Goal: Task Accomplishment & Management: Use online tool/utility

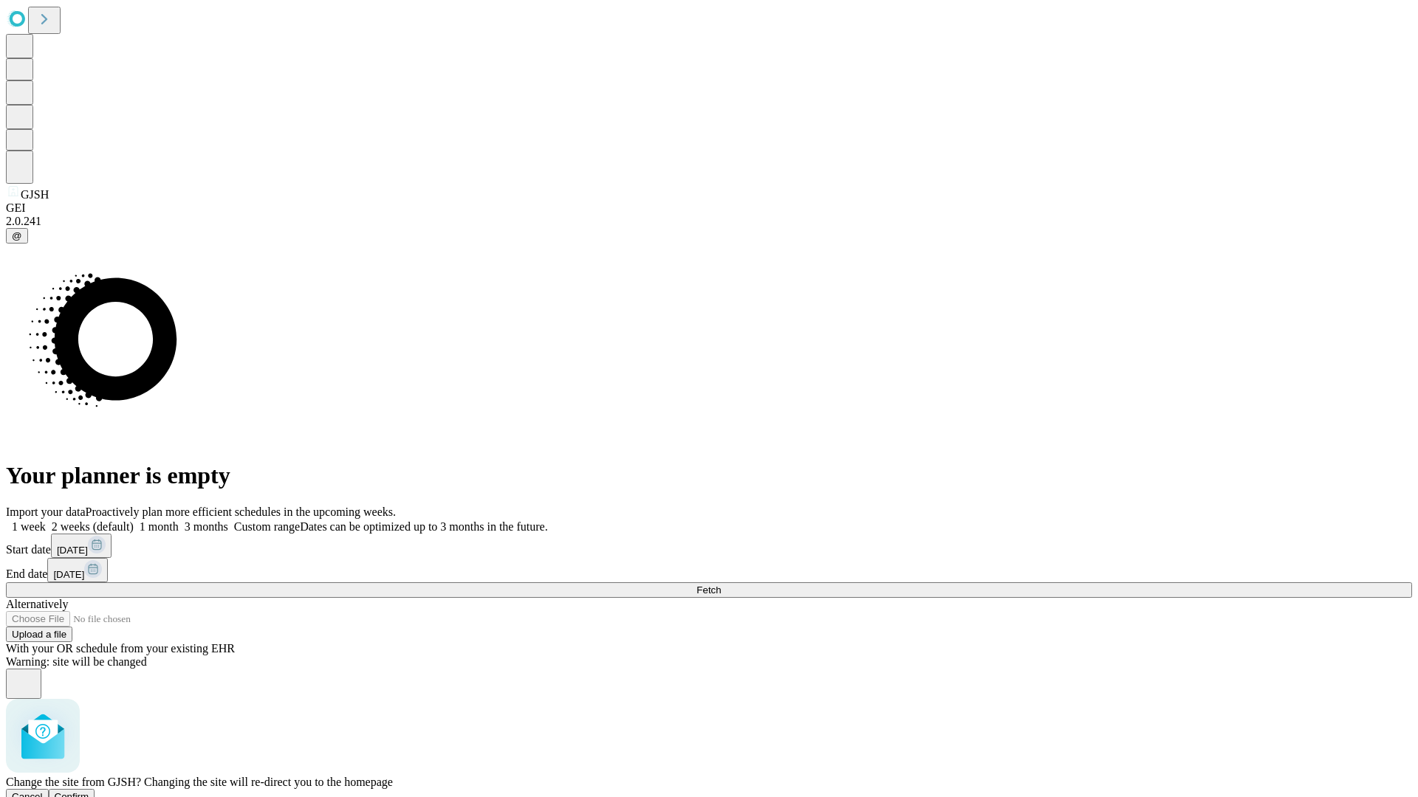
click at [89, 791] on span "Confirm" at bounding box center [72, 796] width 35 height 11
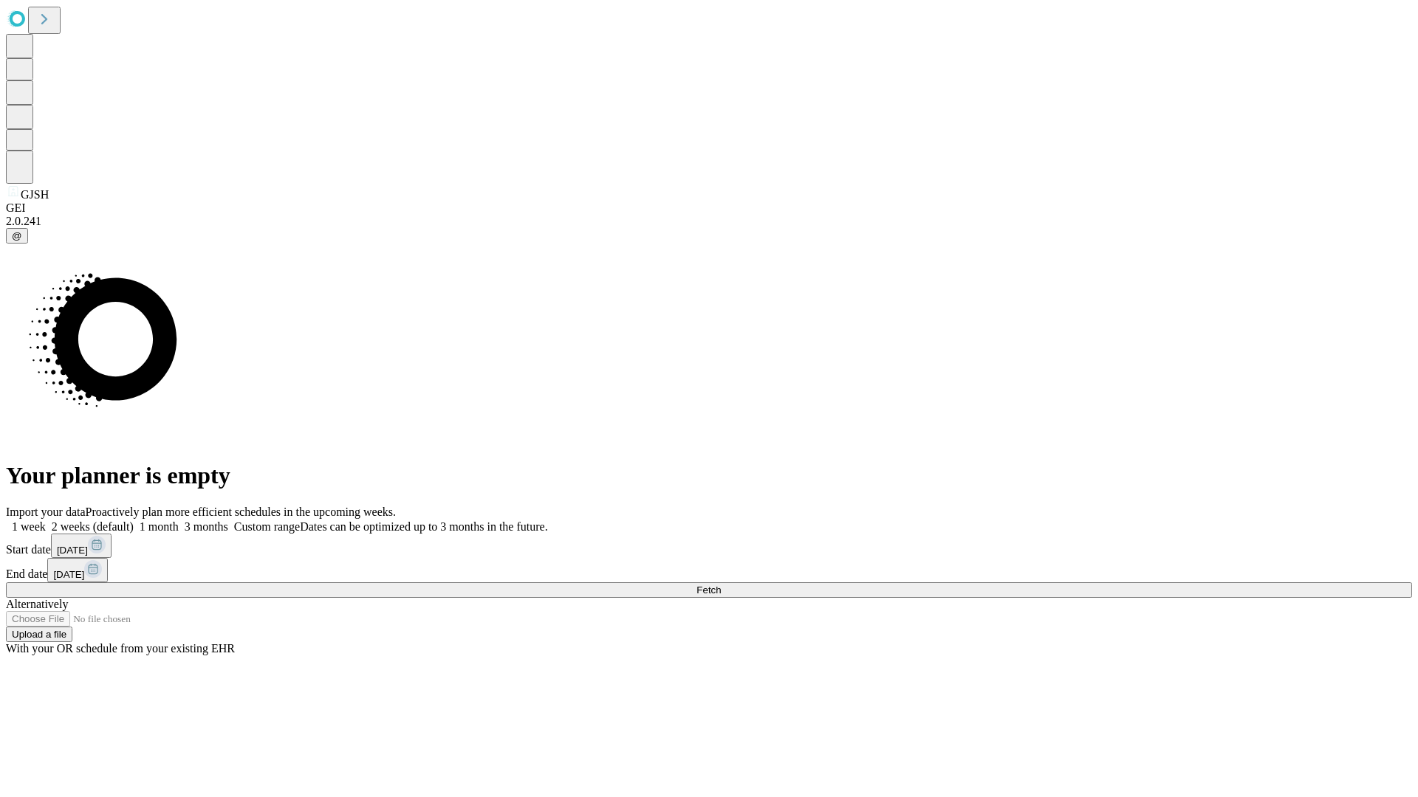
click at [179, 521] on label "1 month" at bounding box center [156, 527] width 45 height 13
click at [721, 585] on span "Fetch" at bounding box center [708, 590] width 24 height 11
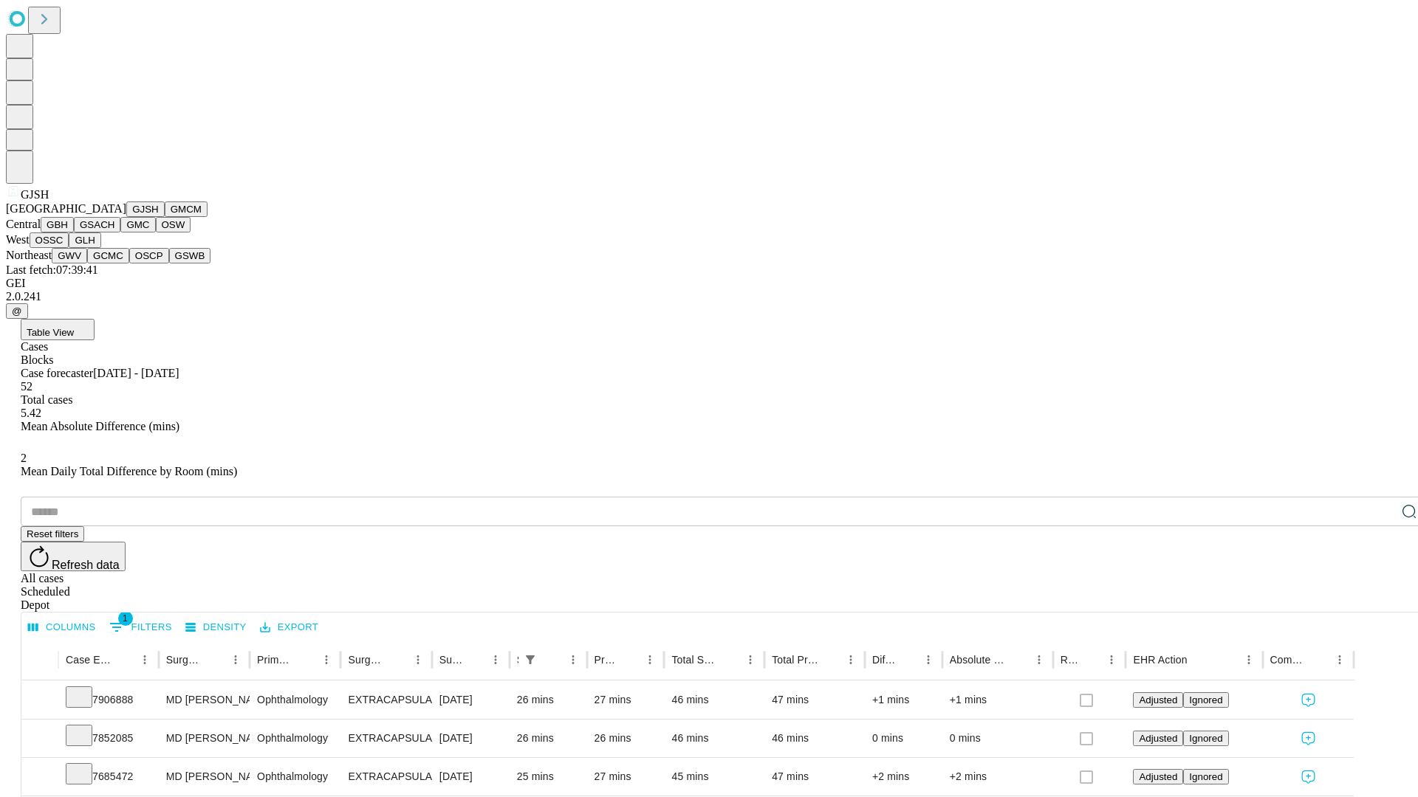
click at [165, 217] on button "GMCM" at bounding box center [186, 210] width 43 height 16
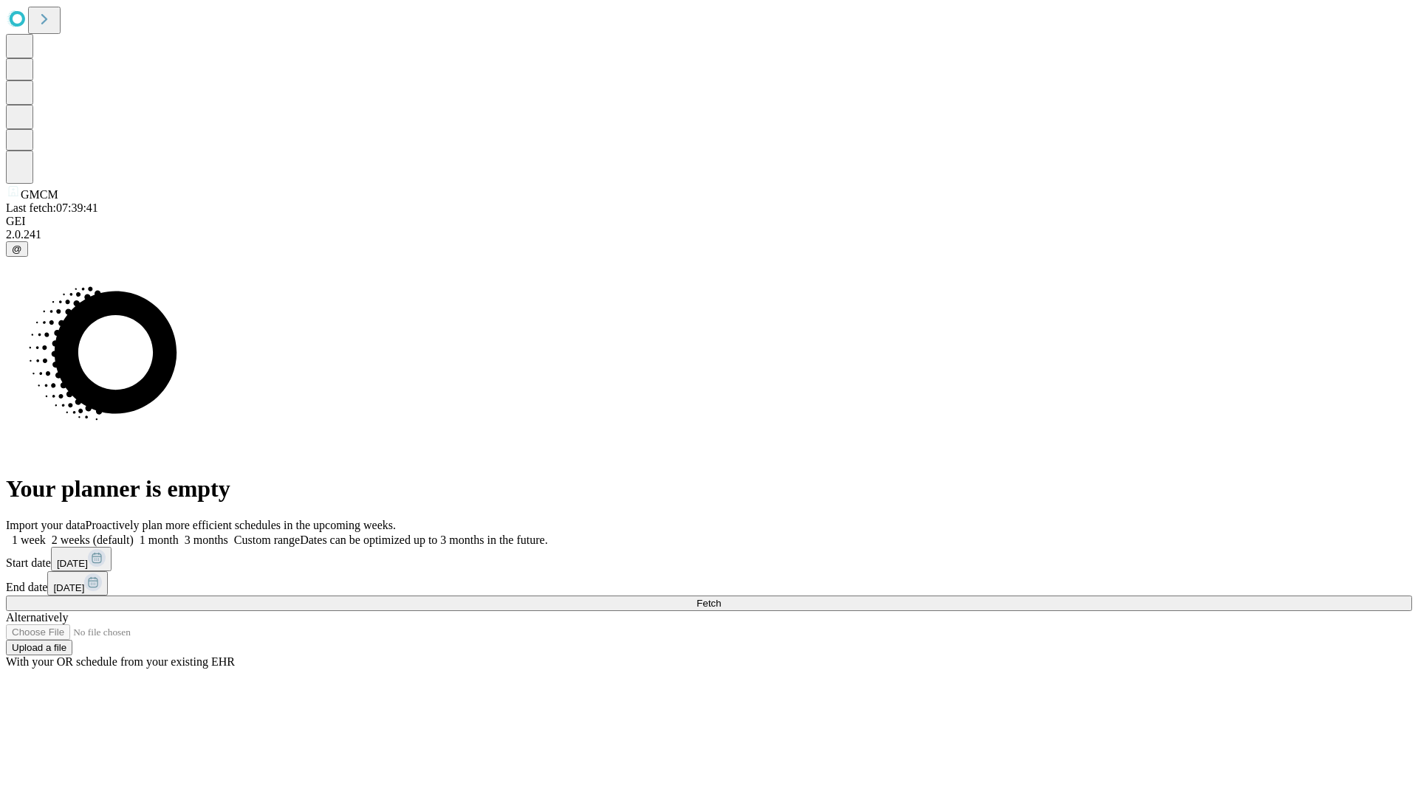
click at [179, 534] on label "1 month" at bounding box center [156, 540] width 45 height 13
click at [721, 598] on span "Fetch" at bounding box center [708, 603] width 24 height 11
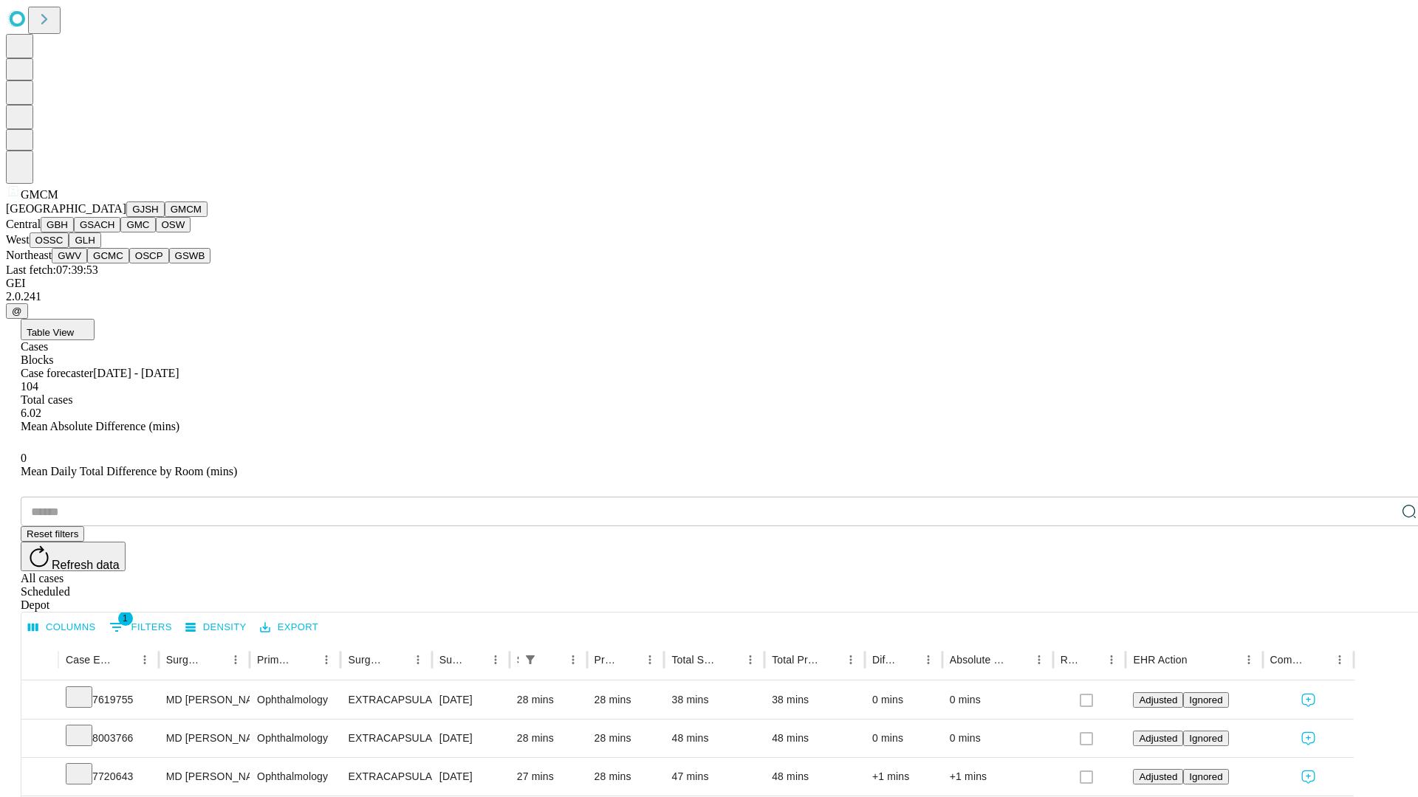
click at [74, 233] on button "GBH" at bounding box center [57, 225] width 33 height 16
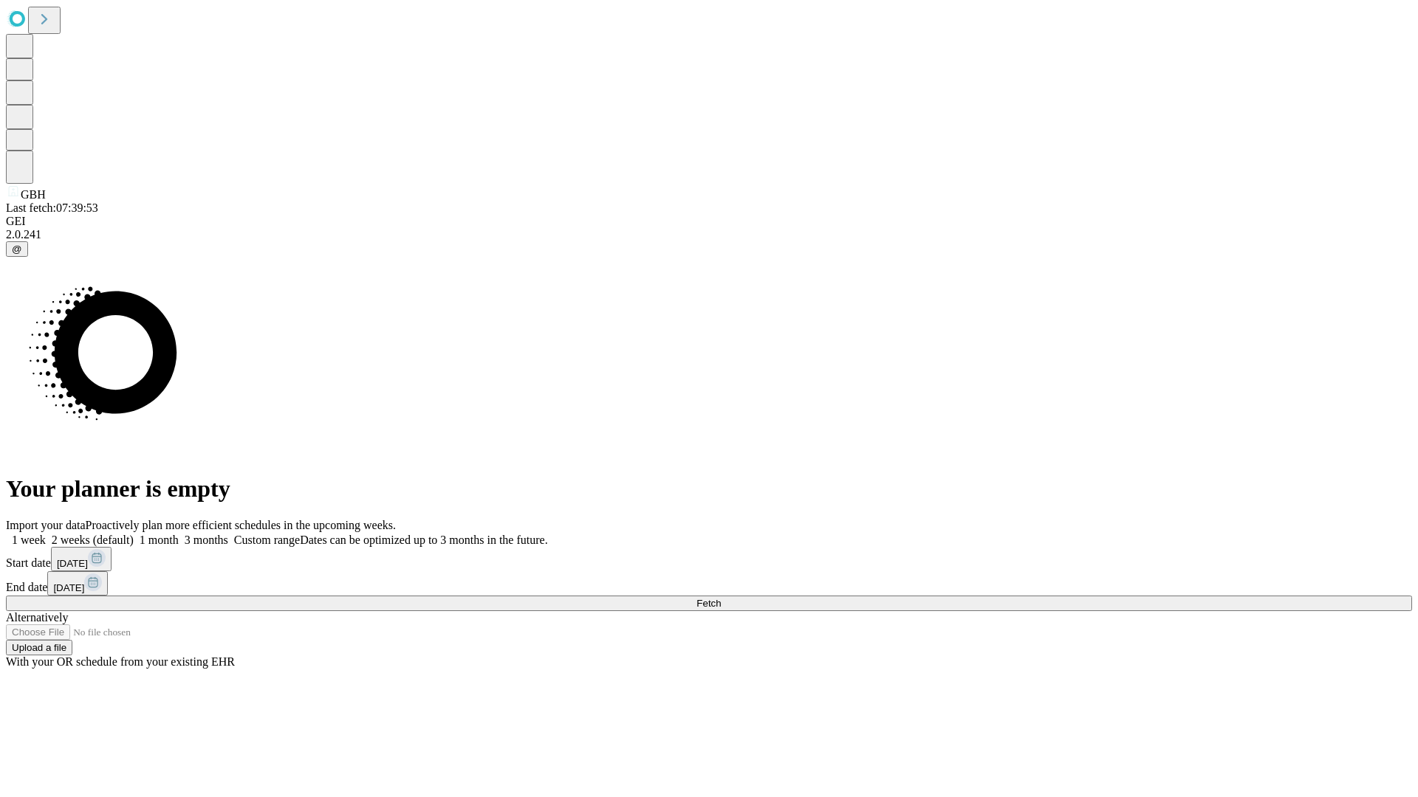
click at [179, 534] on label "1 month" at bounding box center [156, 540] width 45 height 13
click at [721, 598] on span "Fetch" at bounding box center [708, 603] width 24 height 11
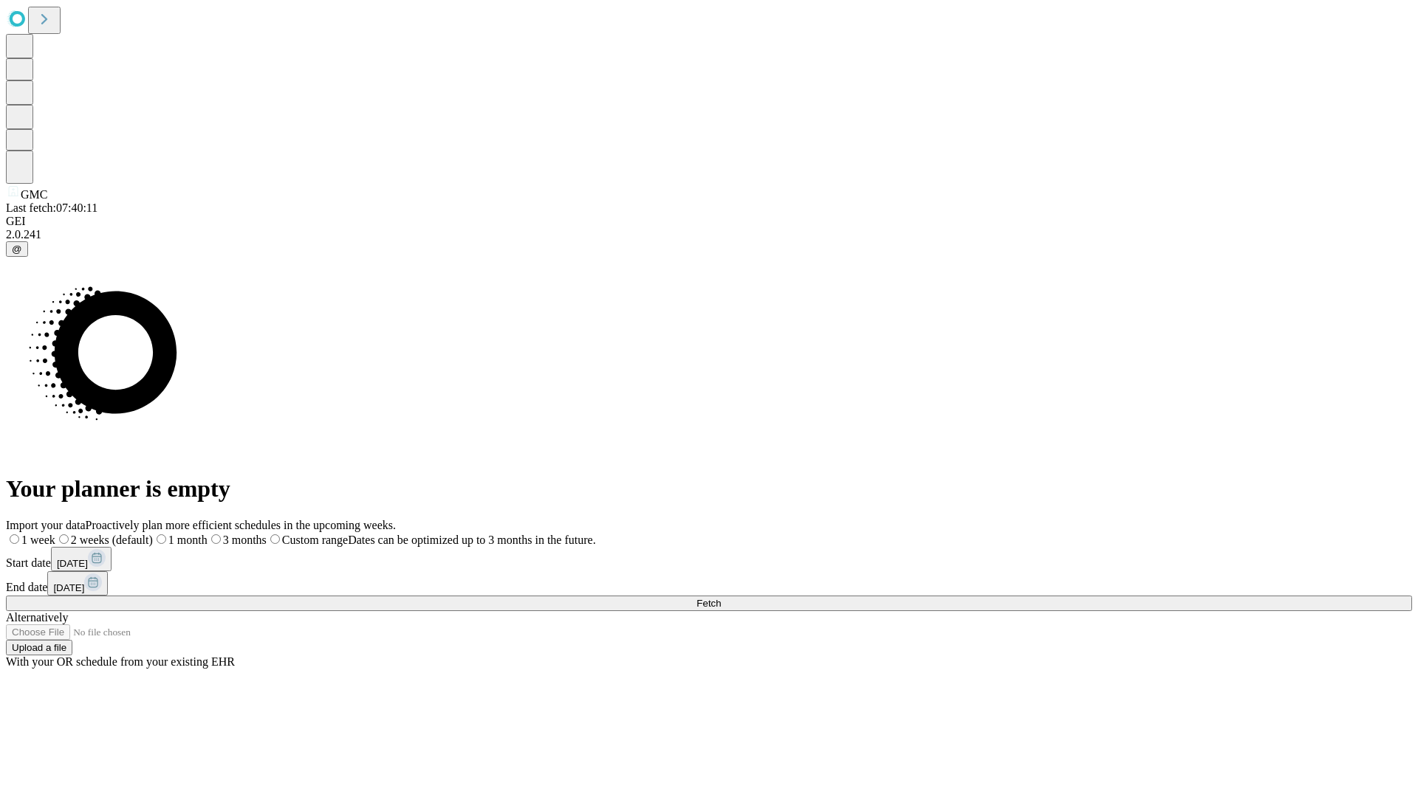
click at [721, 598] on span "Fetch" at bounding box center [708, 603] width 24 height 11
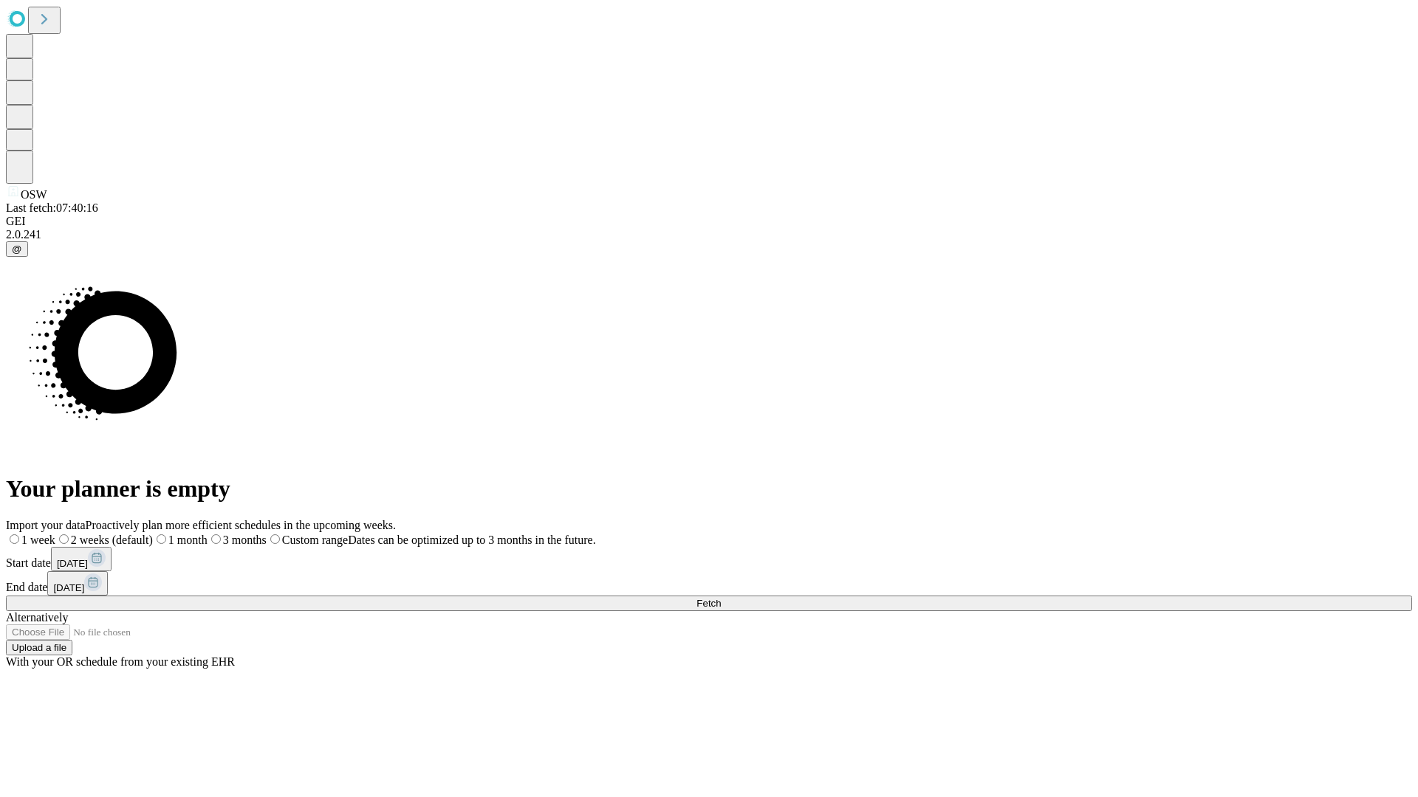
click at [721, 598] on span "Fetch" at bounding box center [708, 603] width 24 height 11
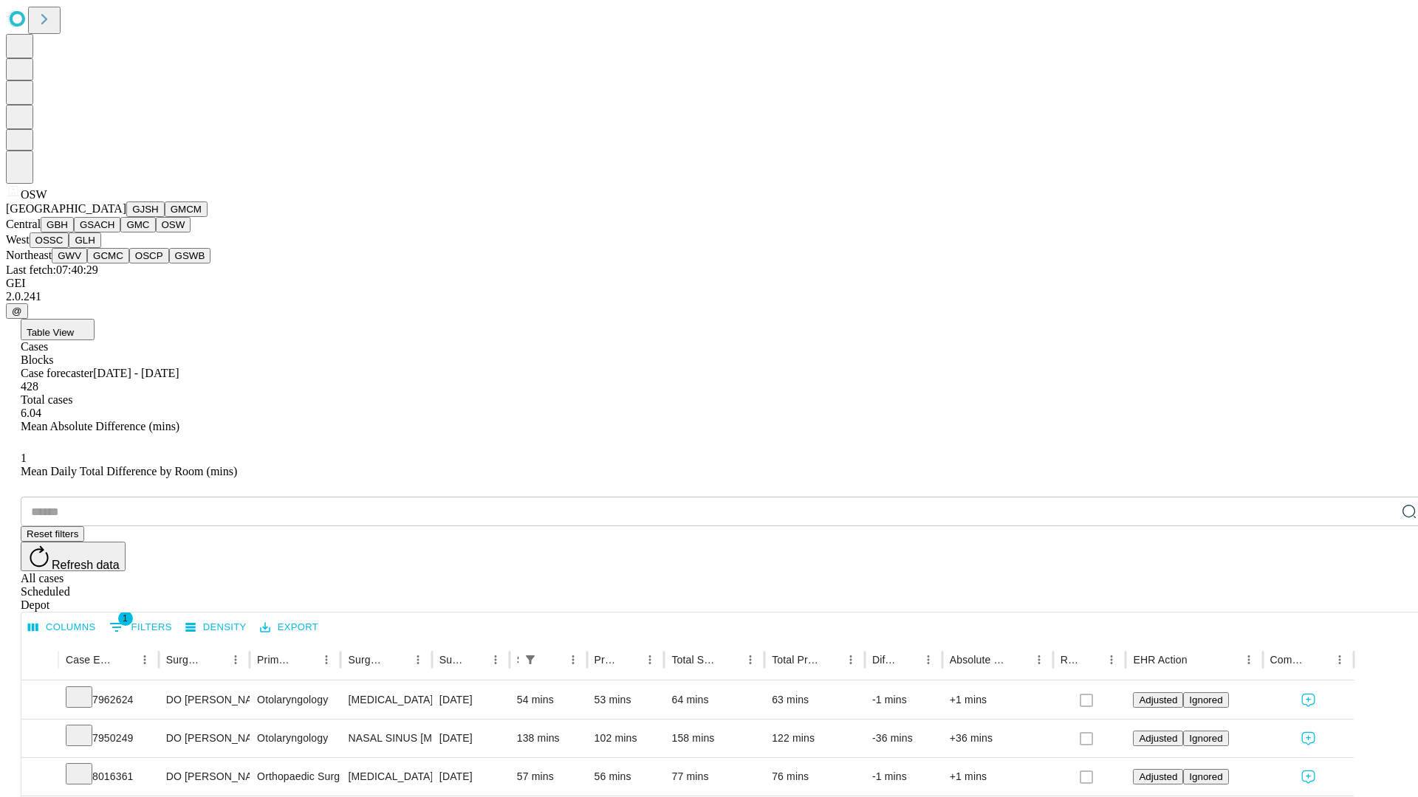
click at [69, 248] on button "OSSC" at bounding box center [50, 241] width 40 height 16
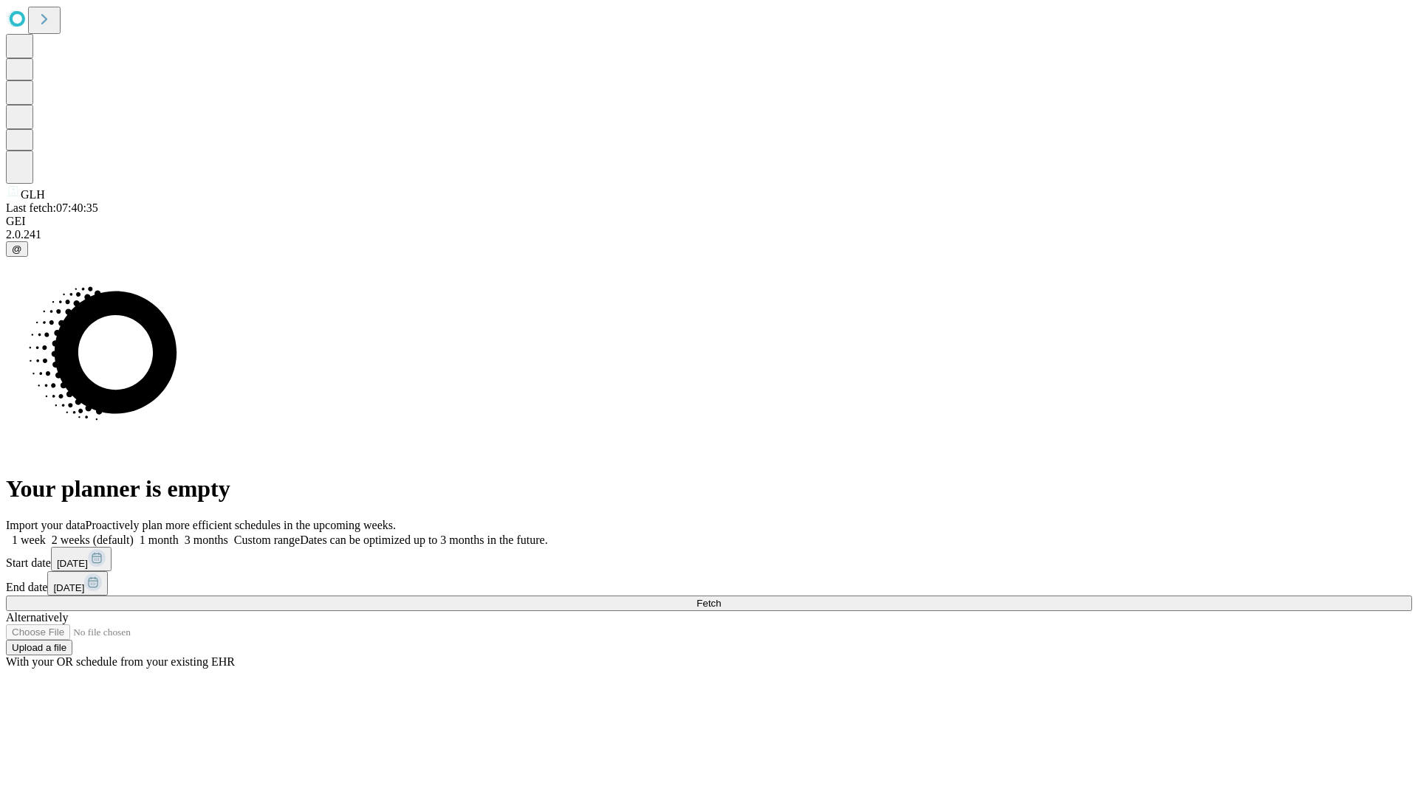
click at [179, 534] on label "1 month" at bounding box center [156, 540] width 45 height 13
click at [721, 598] on span "Fetch" at bounding box center [708, 603] width 24 height 11
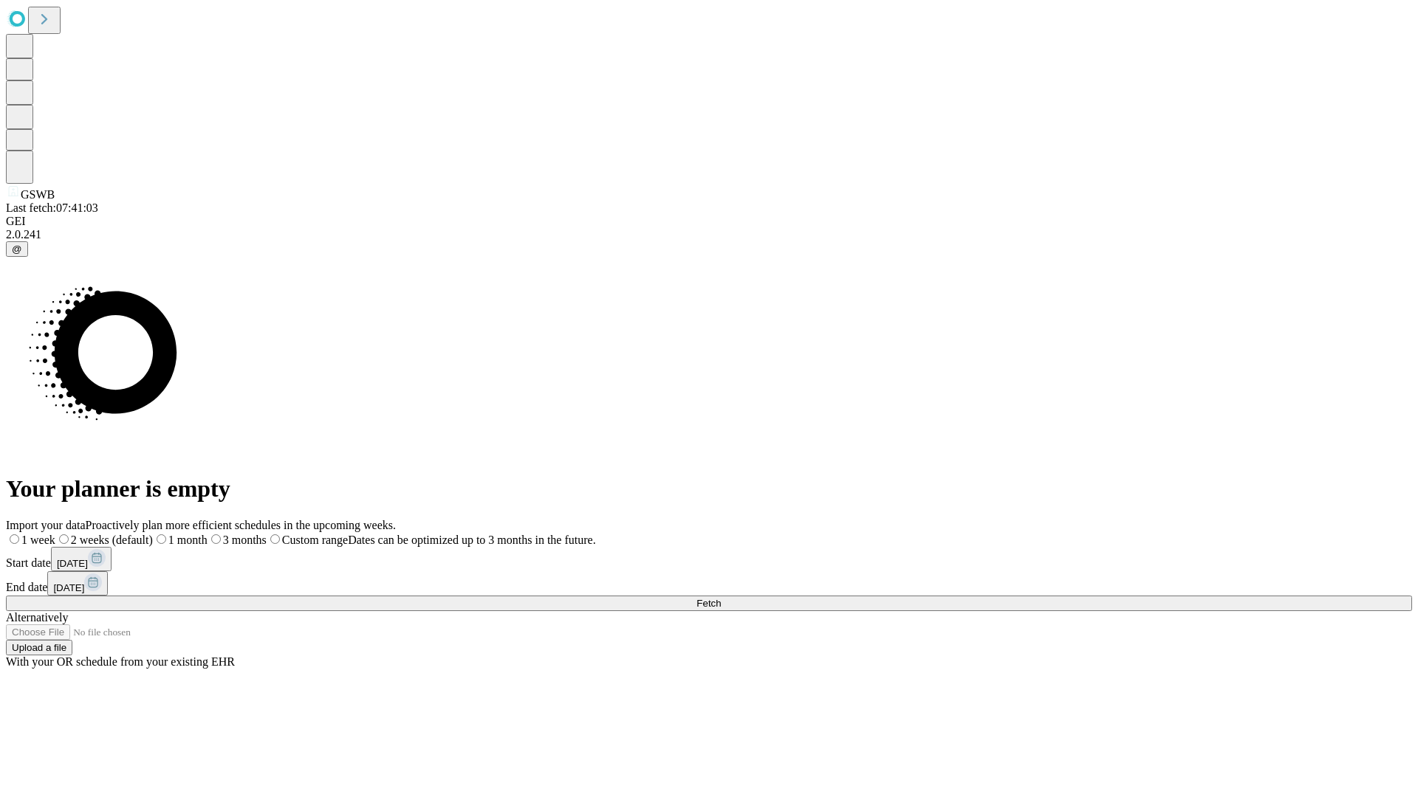
click at [207, 534] on label "1 month" at bounding box center [180, 540] width 55 height 13
click at [721, 598] on span "Fetch" at bounding box center [708, 603] width 24 height 11
